Goal: Task Accomplishment & Management: Use online tool/utility

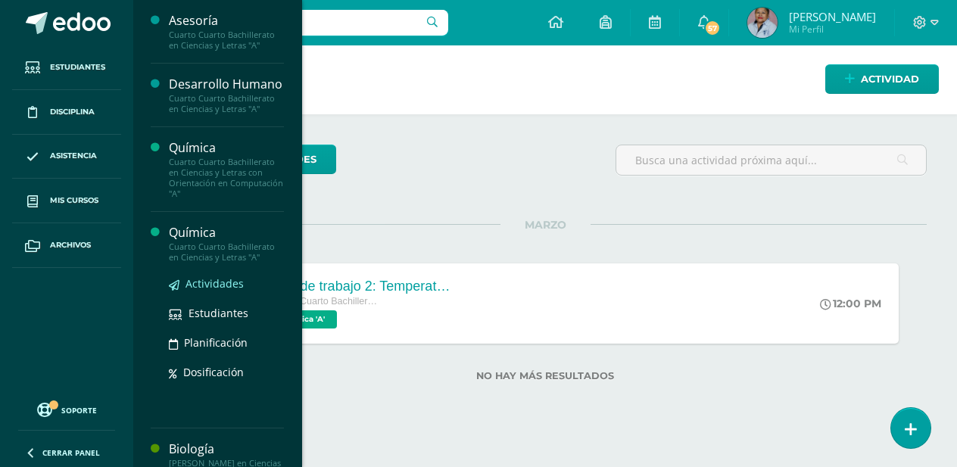
click at [216, 291] on span "Actividades" at bounding box center [214, 283] width 58 height 14
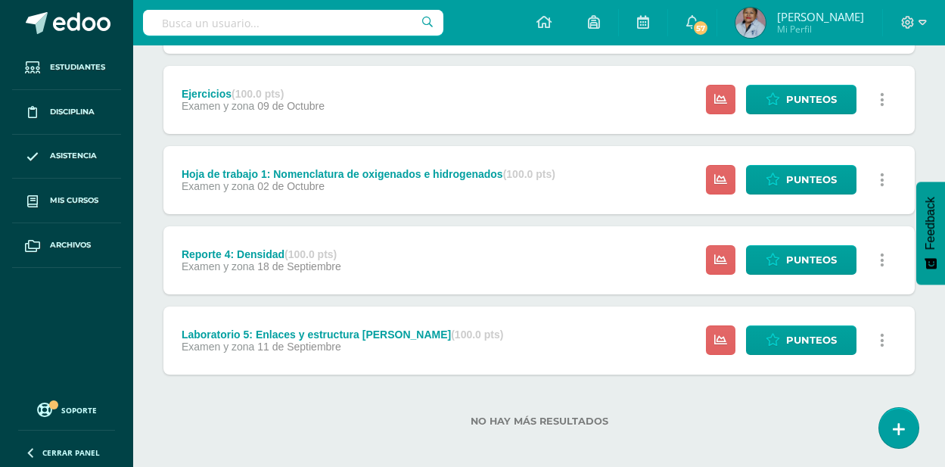
scroll to position [411, 0]
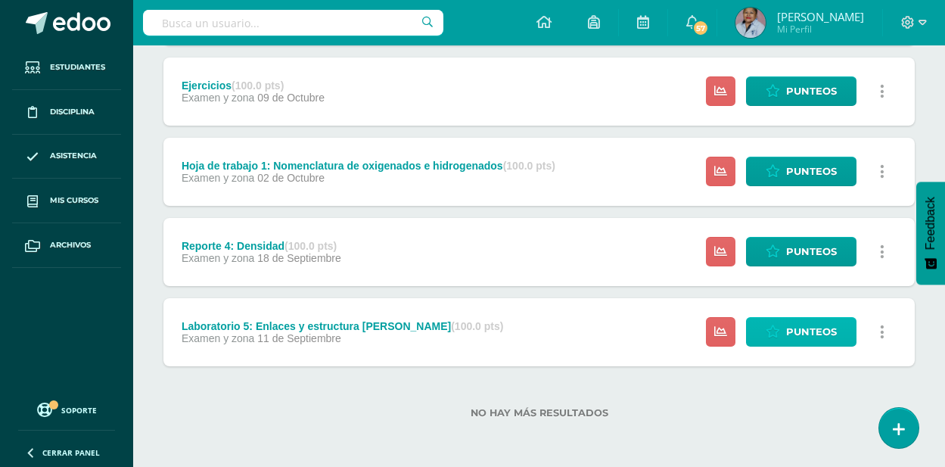
click at [814, 327] on span "Punteos" at bounding box center [811, 332] width 51 height 28
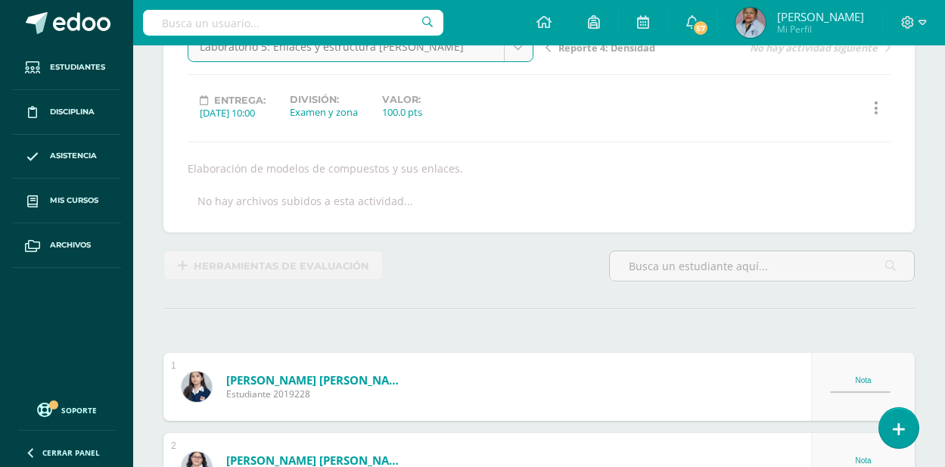
scroll to position [200, 0]
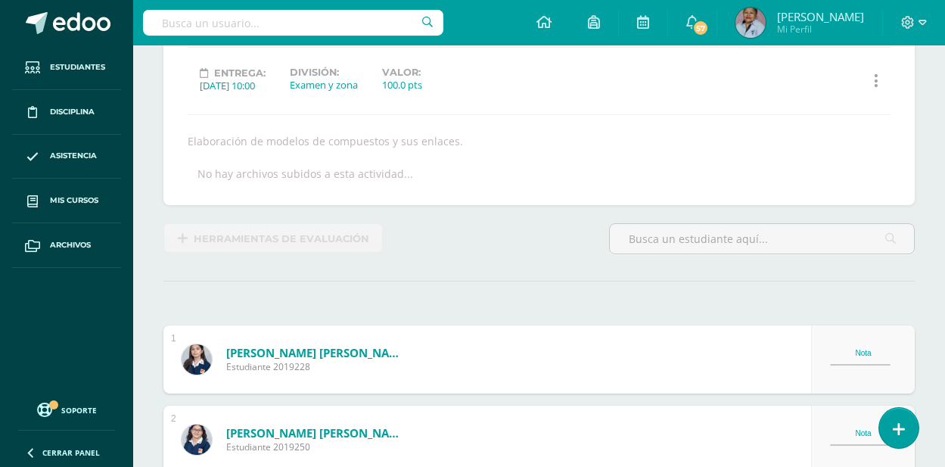
click at [860, 353] on div "Nota" at bounding box center [863, 353] width 67 height 8
click at [875, 348] on div "Nota" at bounding box center [863, 359] width 104 height 68
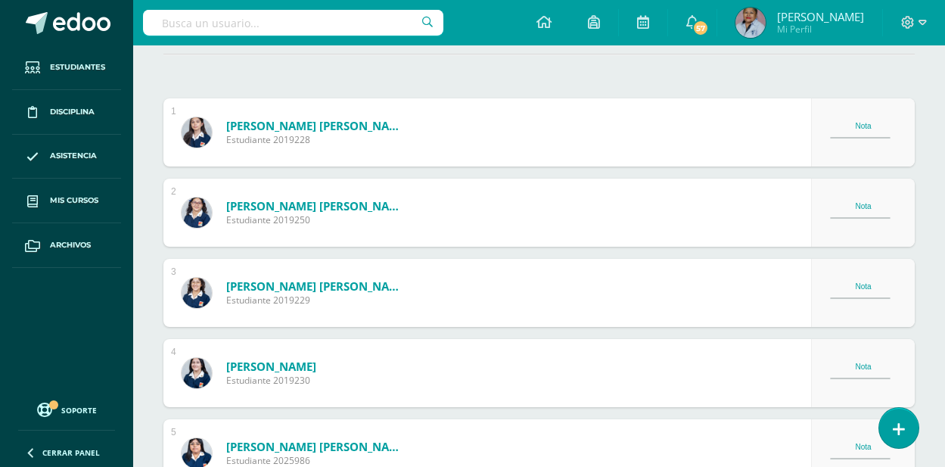
scroll to position [503, 0]
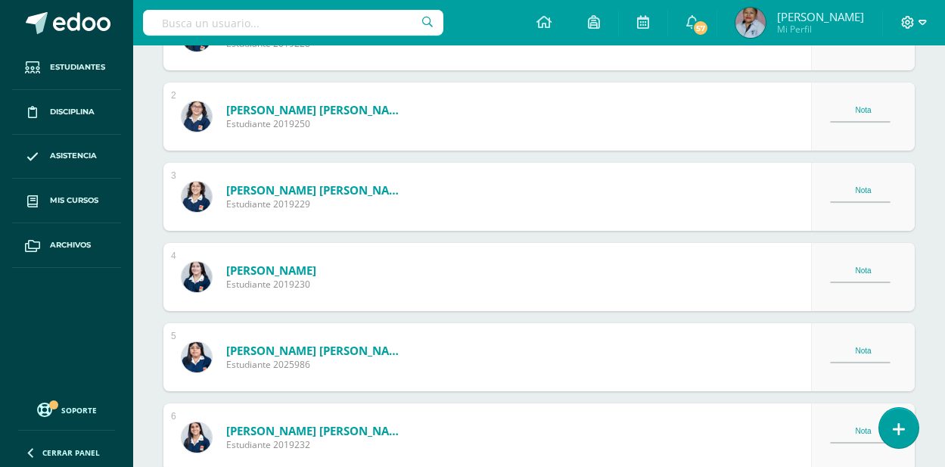
scroll to position [524, 0]
click at [908, 23] on icon at bounding box center [908, 22] width 13 height 13
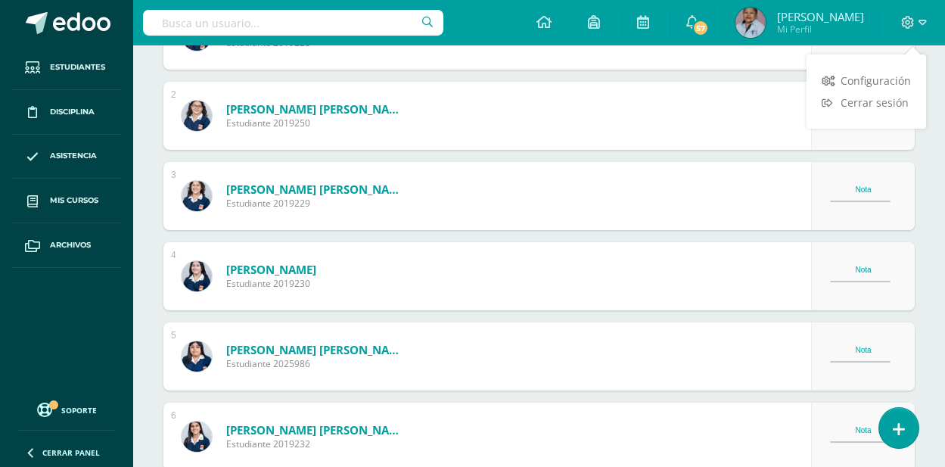
scroll to position [525, 0]
click at [870, 101] on span "Cerrar sesión" at bounding box center [876, 103] width 68 height 14
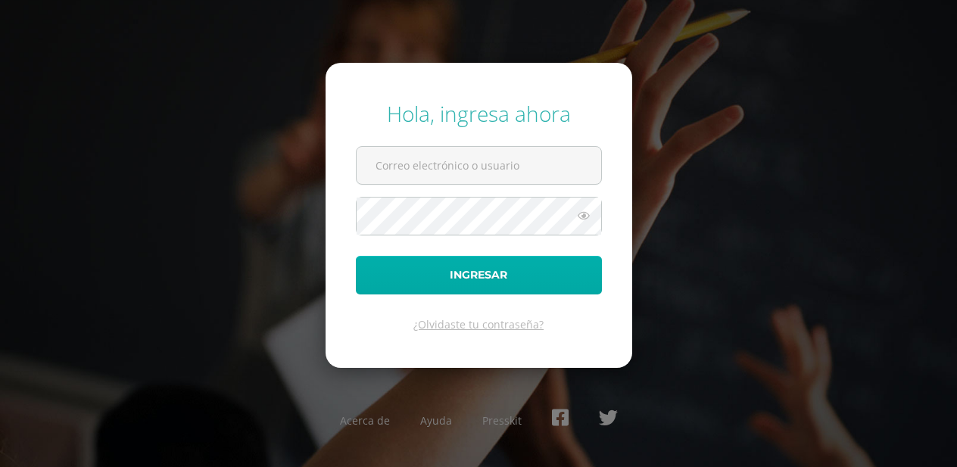
type input "[PERSON_NAME][EMAIL_ADDRESS][PERSON_NAME][DOMAIN_NAME]"
click at [489, 279] on button "Ingresar" at bounding box center [479, 275] width 246 height 39
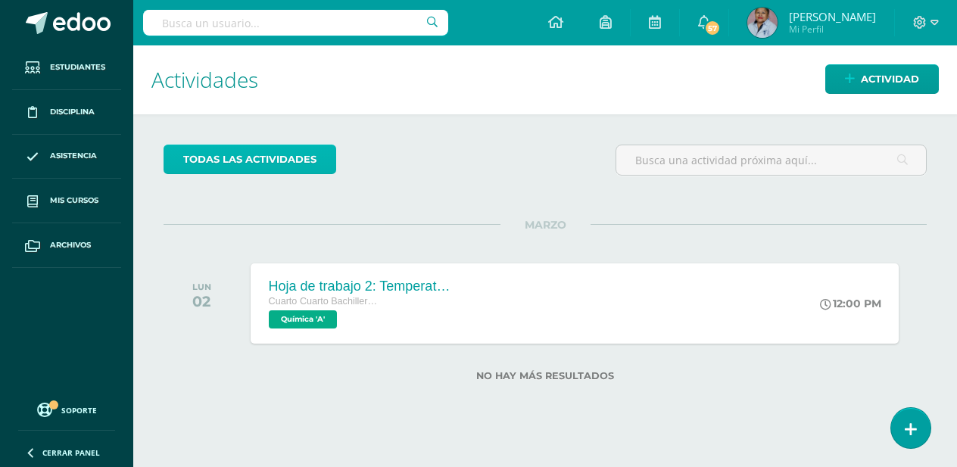
click at [232, 156] on link "todas las Actividades" at bounding box center [249, 160] width 173 height 30
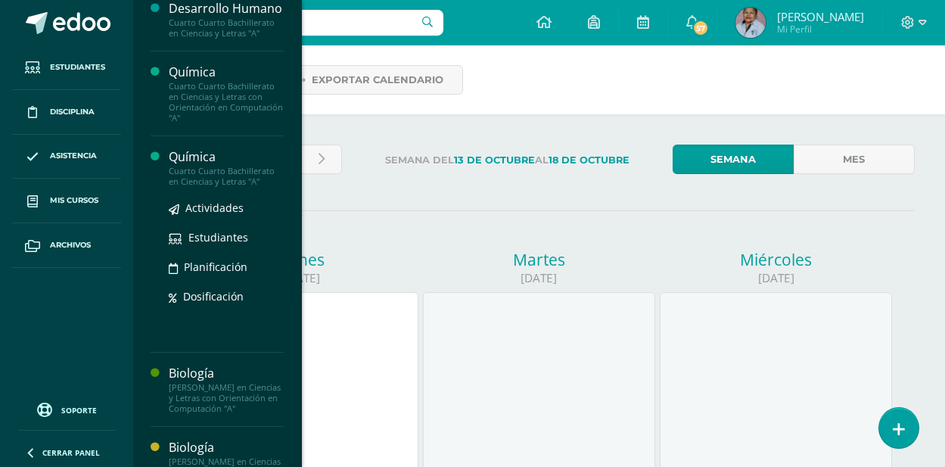
scroll to position [151, 0]
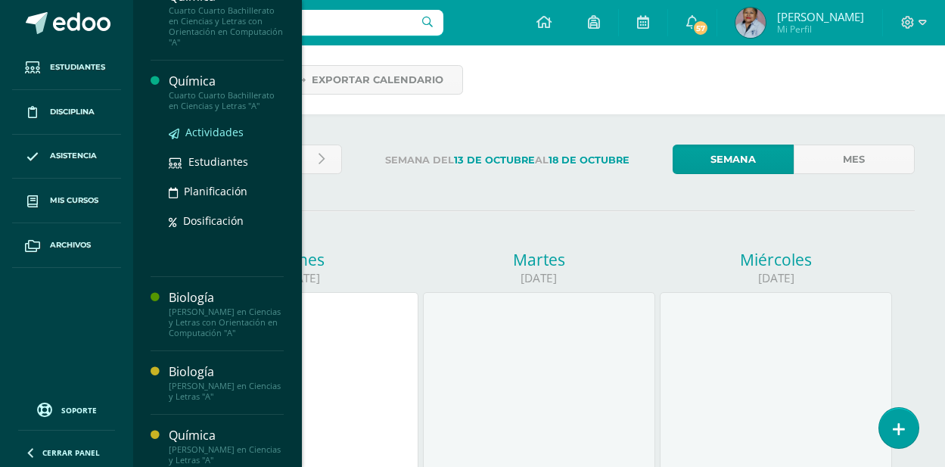
click at [209, 139] on span "Actividades" at bounding box center [214, 132] width 58 height 14
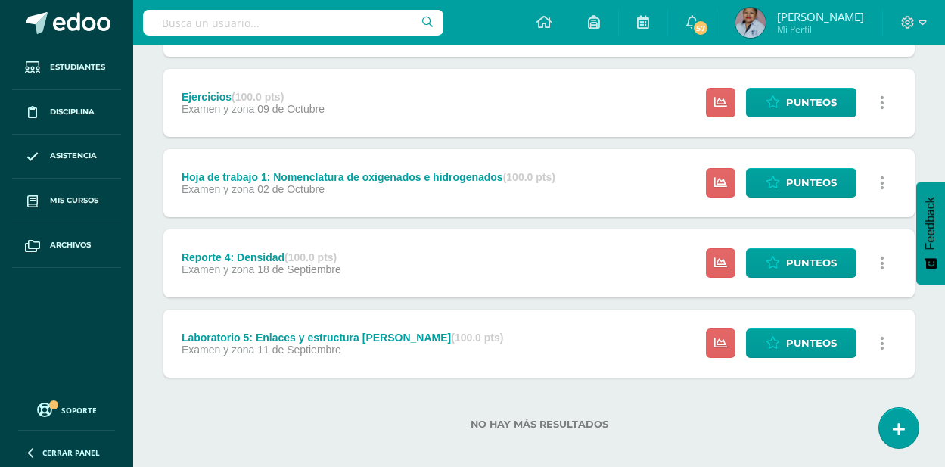
scroll to position [411, 0]
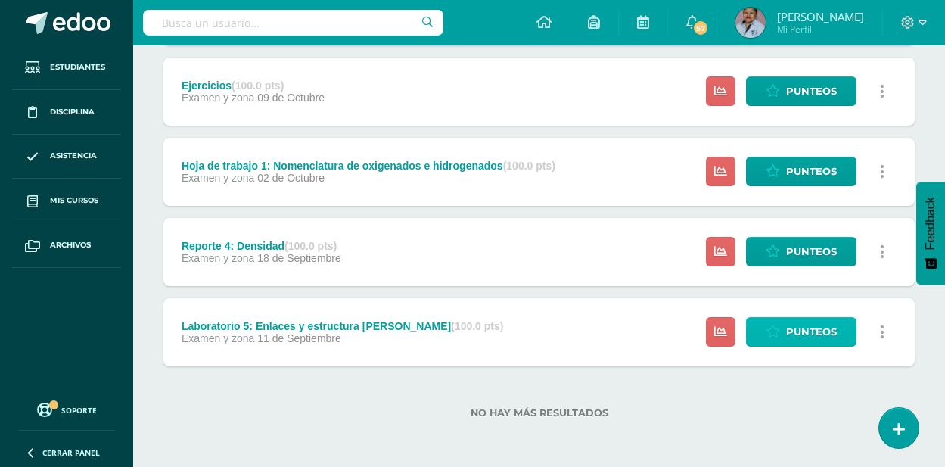
click at [835, 332] on span "Punteos" at bounding box center [811, 332] width 51 height 28
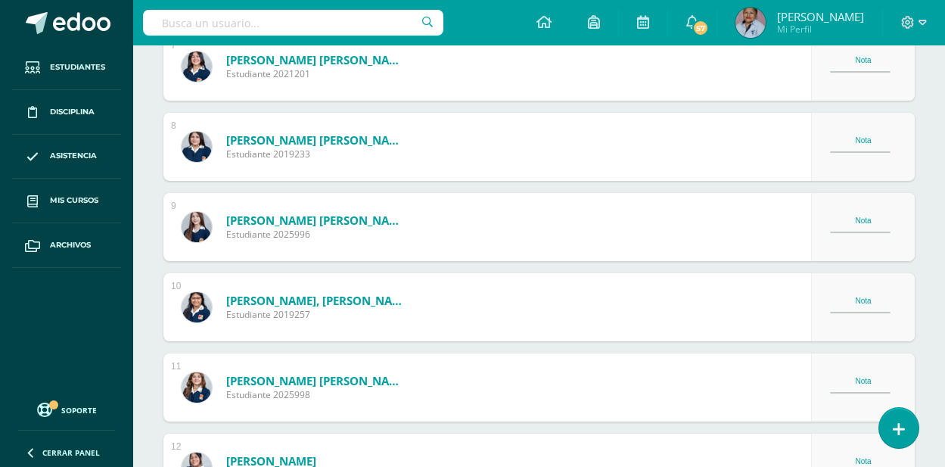
scroll to position [984, 0]
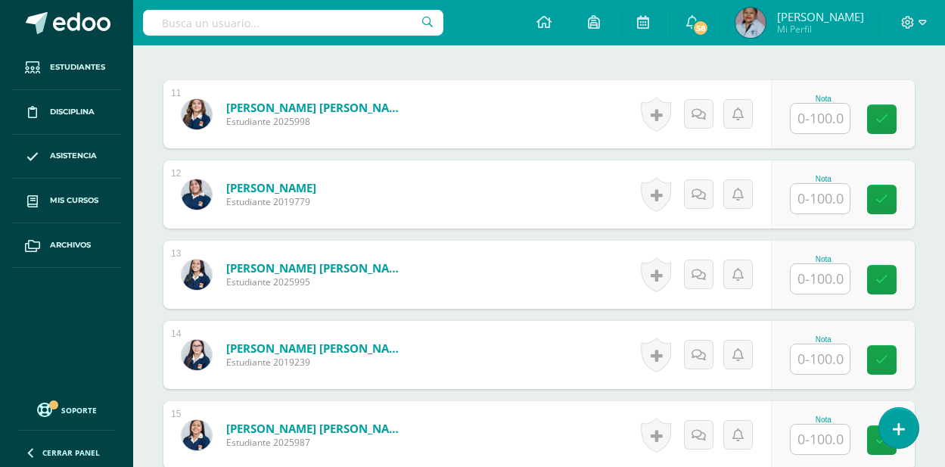
scroll to position [462, 0]
